Goal: Information Seeking & Learning: Check status

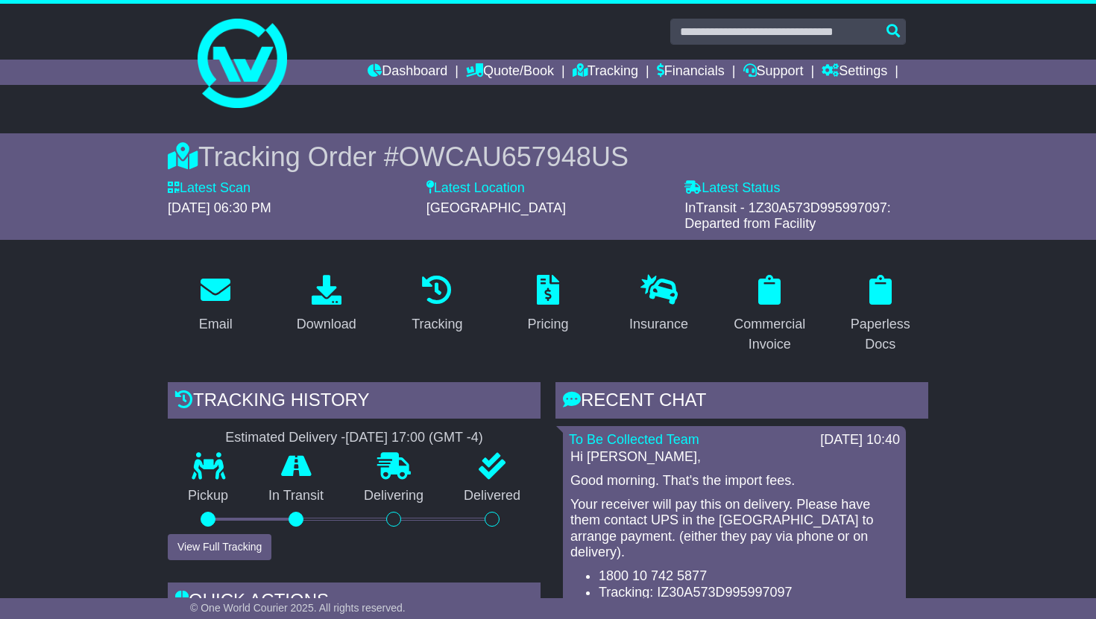
scroll to position [829, 0]
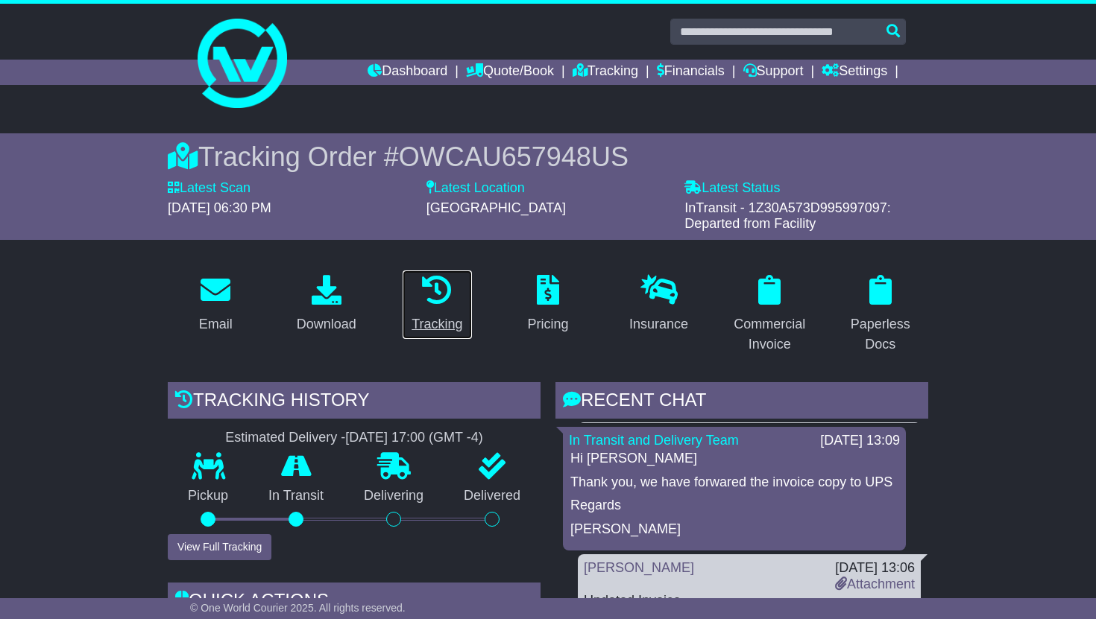
click at [430, 324] on div "Tracking" at bounding box center [436, 325] width 51 height 20
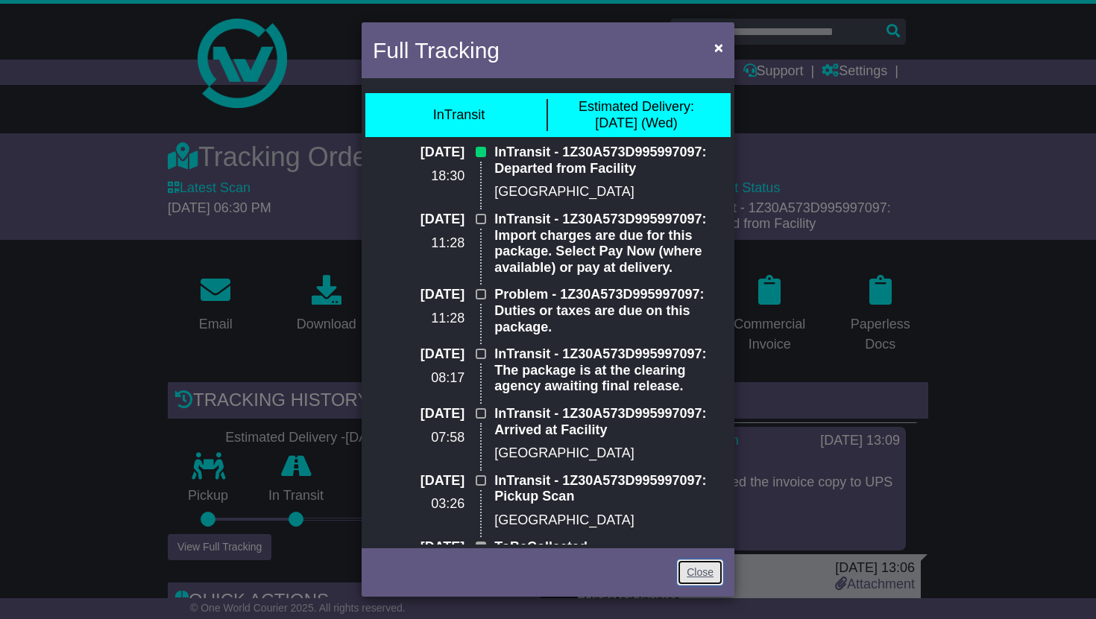
click at [698, 575] on link "Close" at bounding box center [700, 573] width 46 height 26
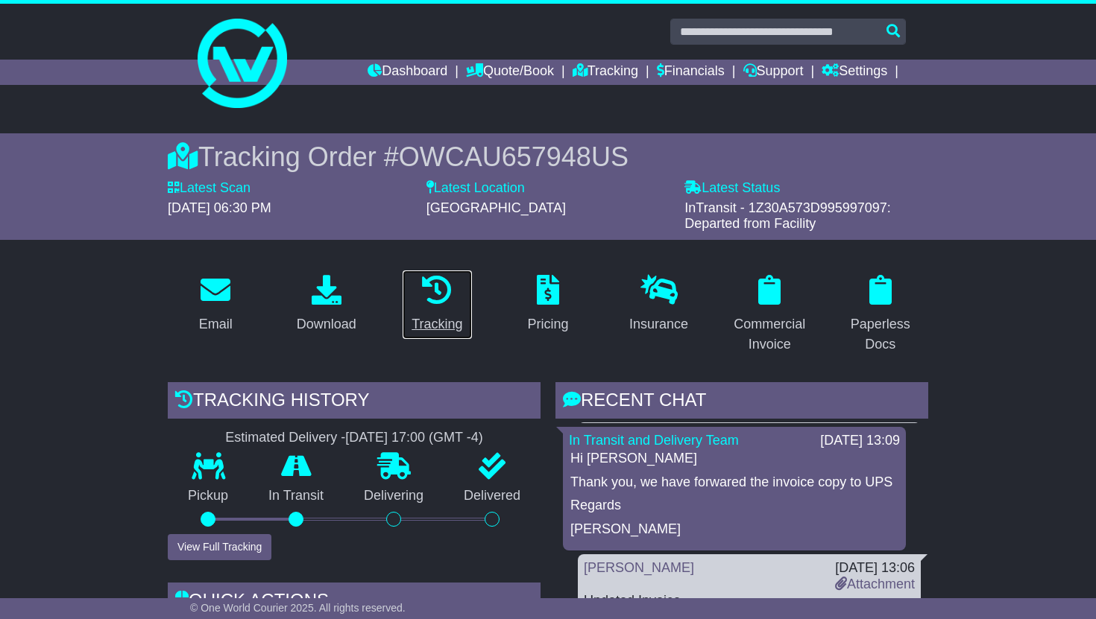
click at [430, 324] on div "Tracking" at bounding box center [436, 325] width 51 height 20
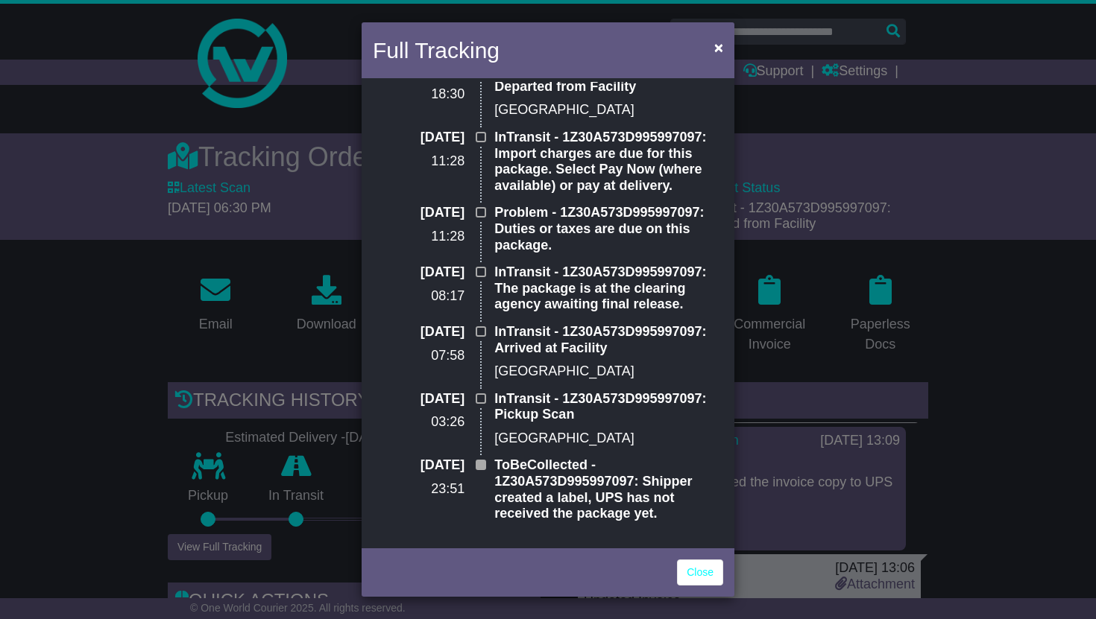
scroll to position [0, 0]
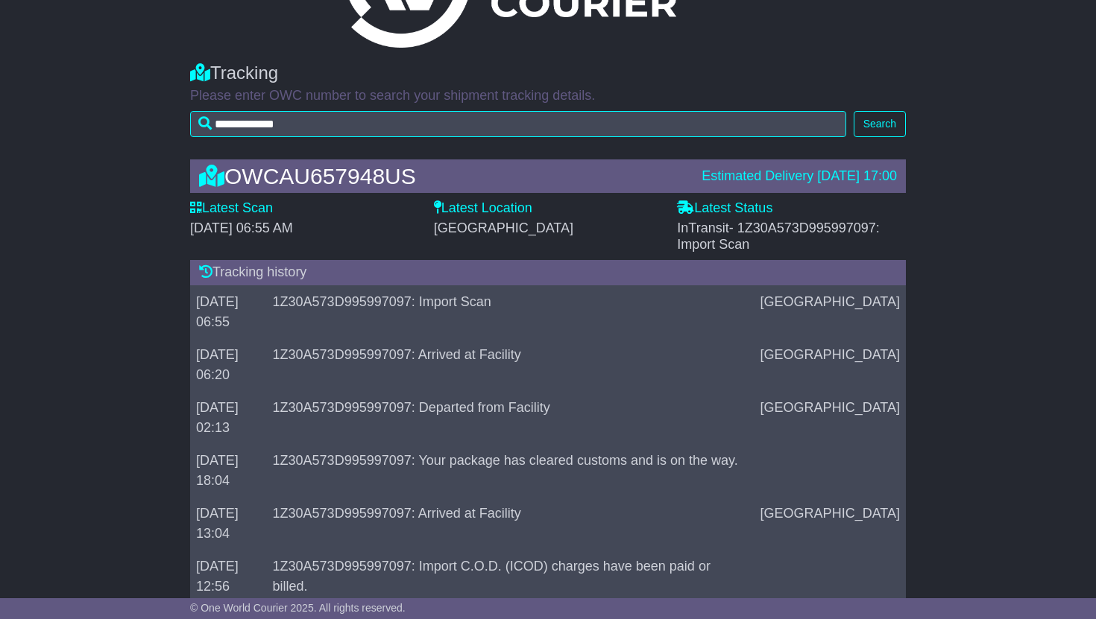
scroll to position [104, 0]
drag, startPoint x: 830, startPoint y: 302, endPoint x: 885, endPoint y: 308, distance: 54.7
click at [885, 308] on td "Louisville" at bounding box center [829, 312] width 151 height 53
copy td "Louisville"
